Goal: Check status: Check status

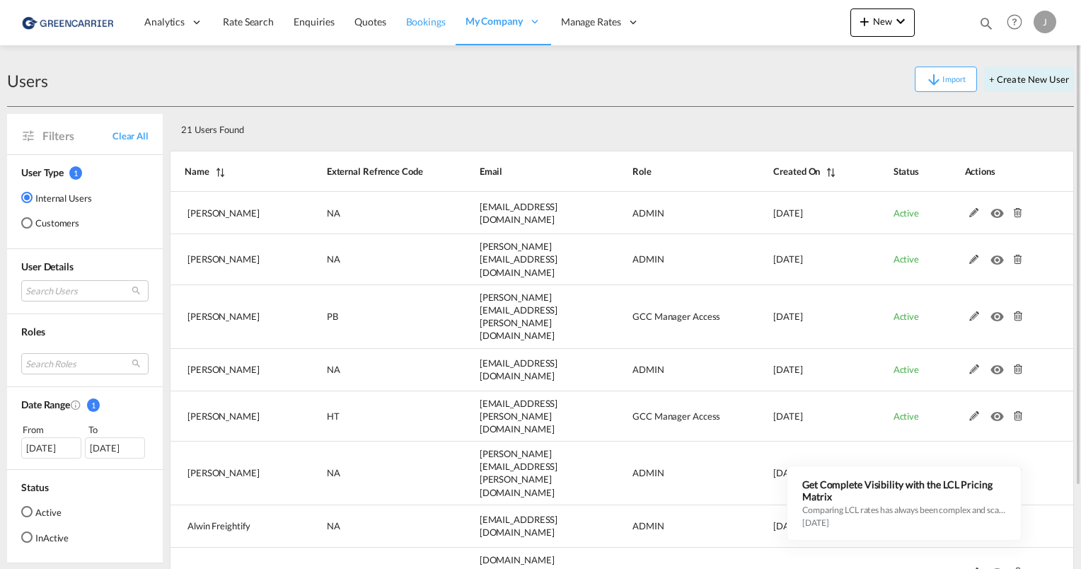
click at [417, 23] on span "Bookings" at bounding box center [426, 22] width 40 height 12
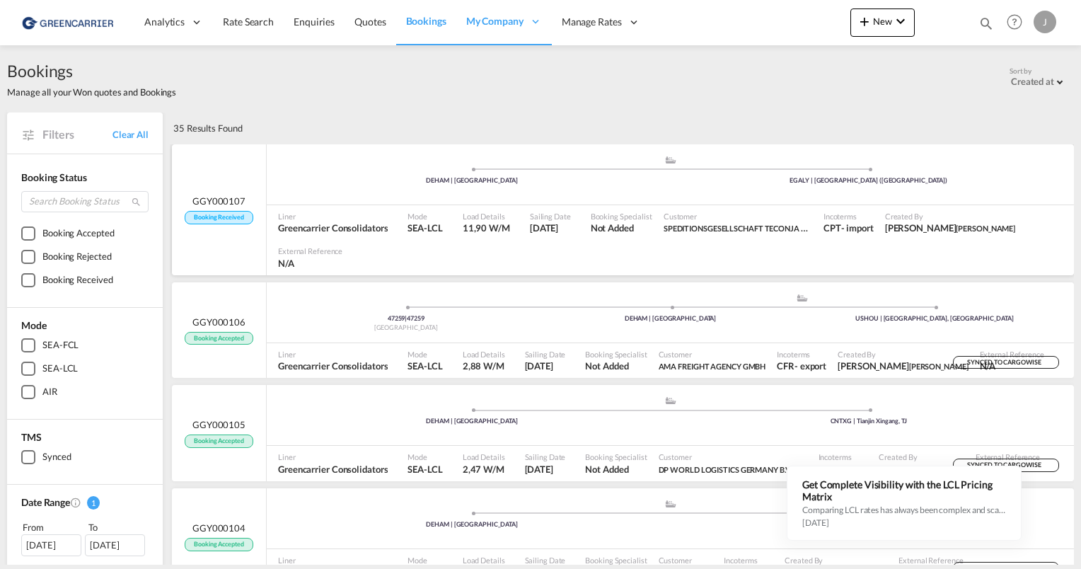
click at [369, 162] on div ".a{fill:#aaa8ad;} .a{fill:#aaa8ad;} DEHAM | [GEOGRAPHIC_DATA] EGALY | [GEOGRAPH…" at bounding box center [670, 176] width 807 height 42
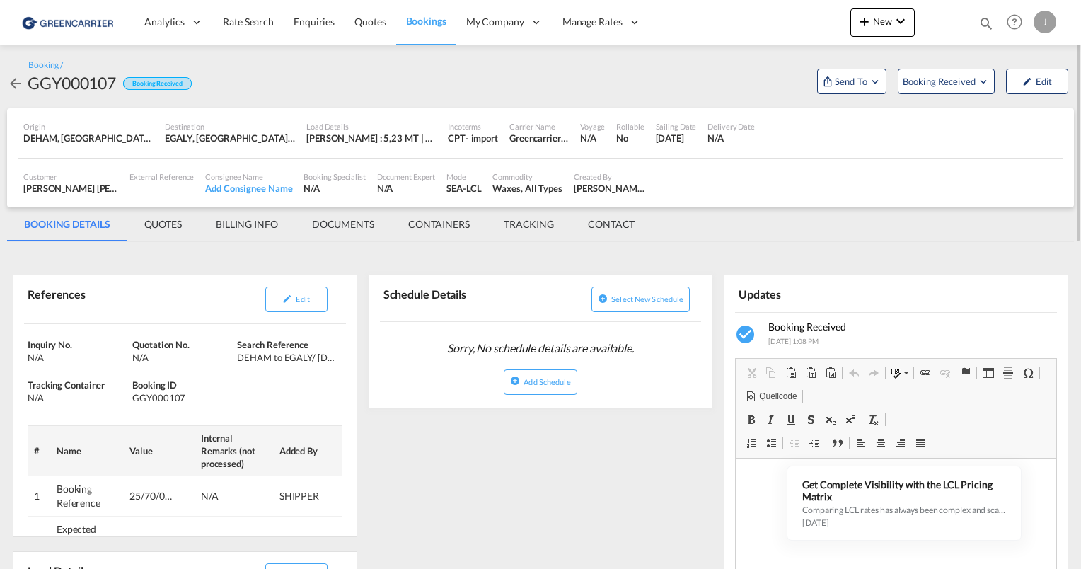
scroll to position [1, 0]
